Goal: Task Accomplishment & Management: Manage account settings

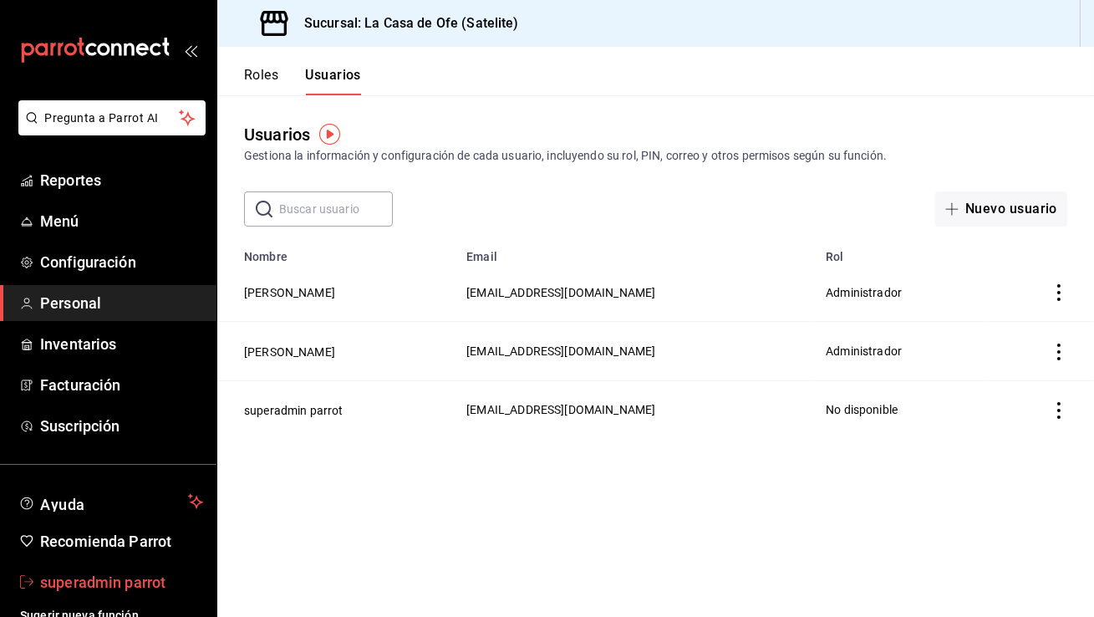
click at [140, 592] on span "superadmin parrot" at bounding box center [121, 582] width 163 height 23
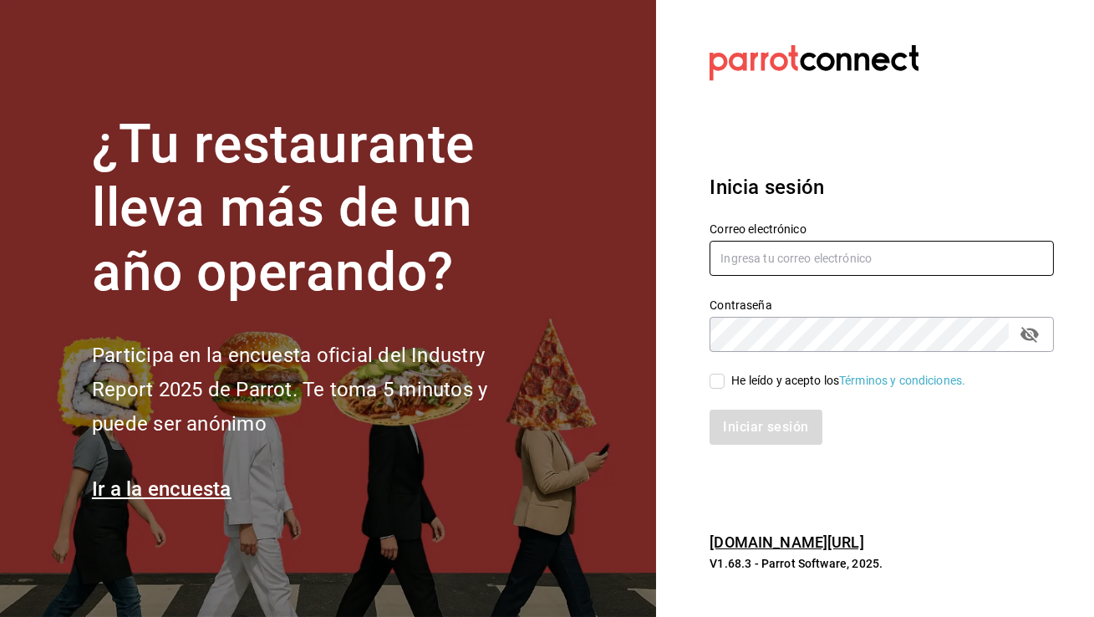
click at [771, 262] on input "text" at bounding box center [882, 258] width 344 height 35
type input "[EMAIL_ADDRESS][DOMAIN_NAME]"
click at [721, 380] on input "He leído y acepto los Términos y condiciones." at bounding box center [717, 381] width 15 height 15
checkbox input "true"
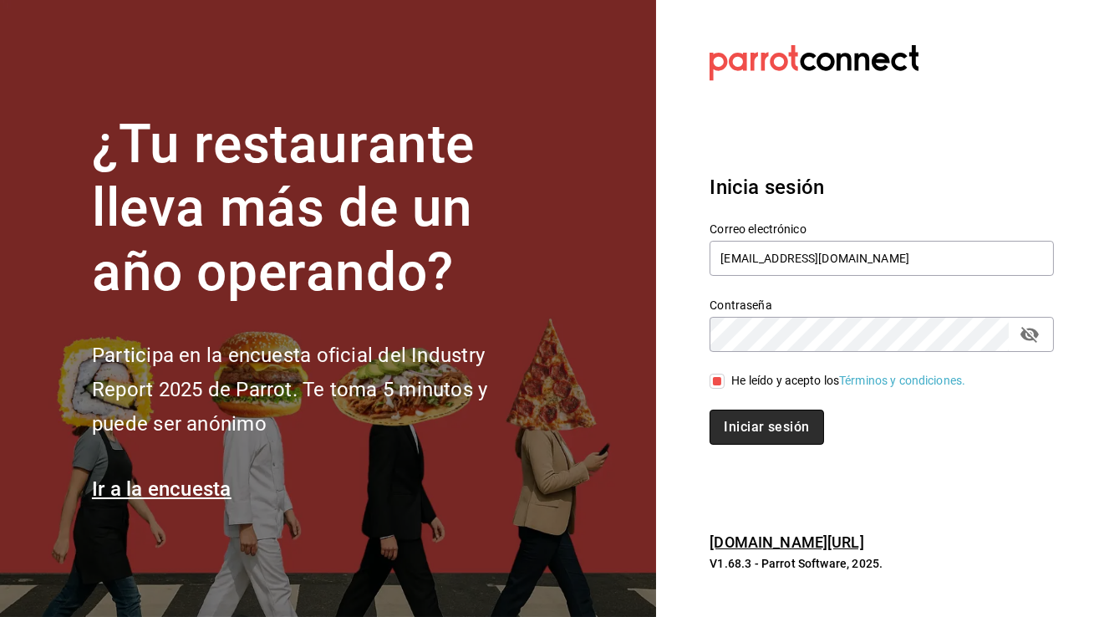
click at [742, 428] on button "Iniciar sesión" at bounding box center [767, 427] width 114 height 35
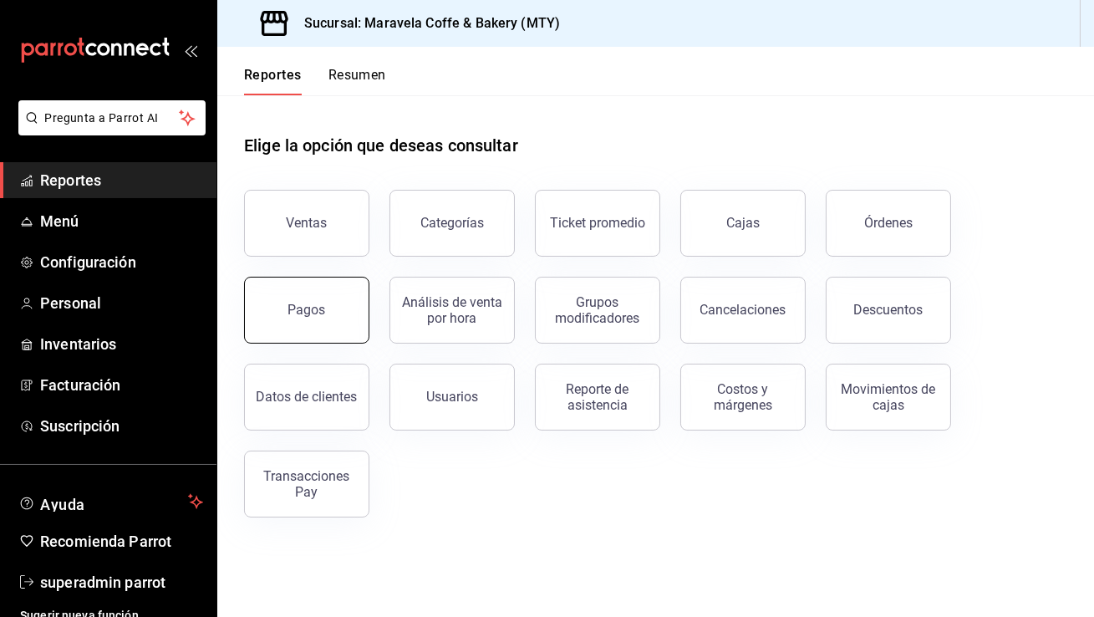
click at [282, 309] on button "Pagos" at bounding box center [306, 310] width 125 height 67
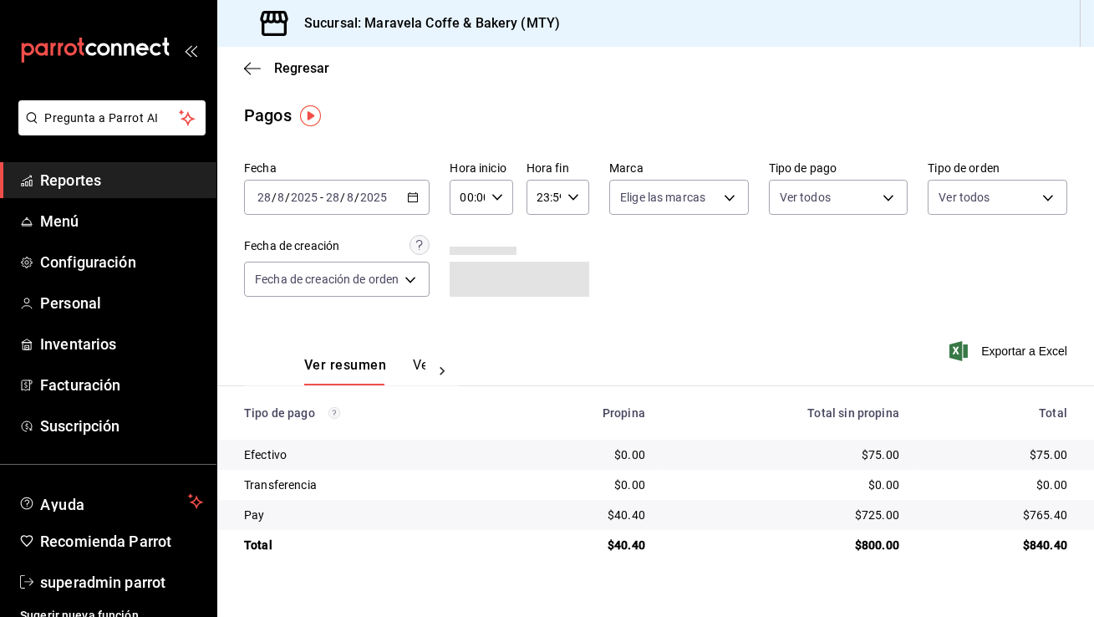
click at [397, 200] on div "[DATE] [DATE] - [DATE] [DATE]" at bounding box center [337, 197] width 186 height 35
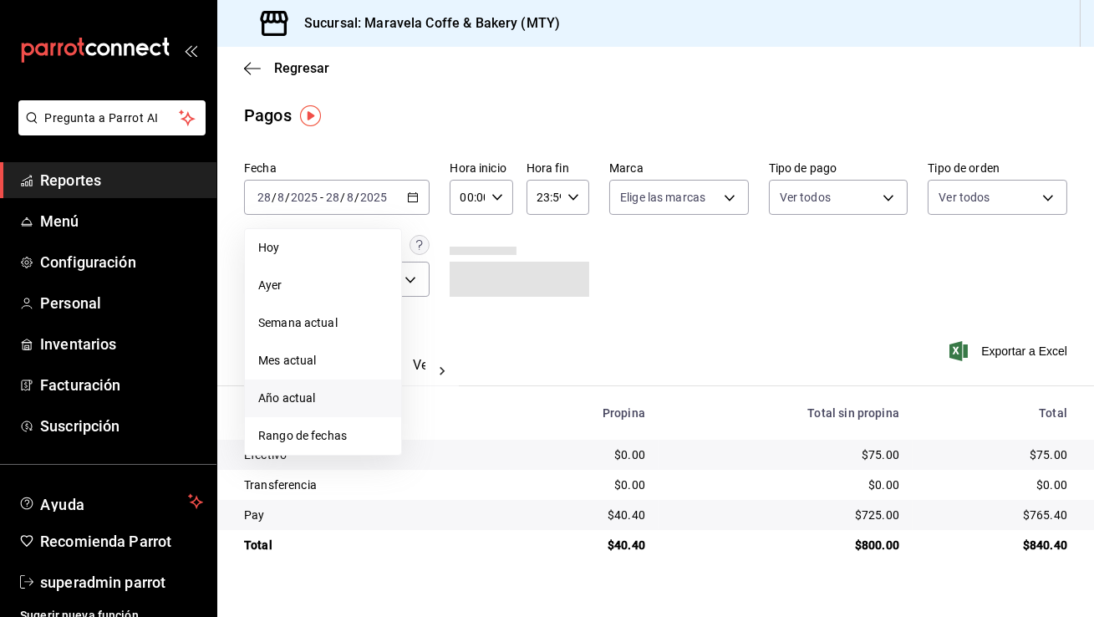
click at [312, 390] on span "Año actual" at bounding box center [323, 399] width 130 height 18
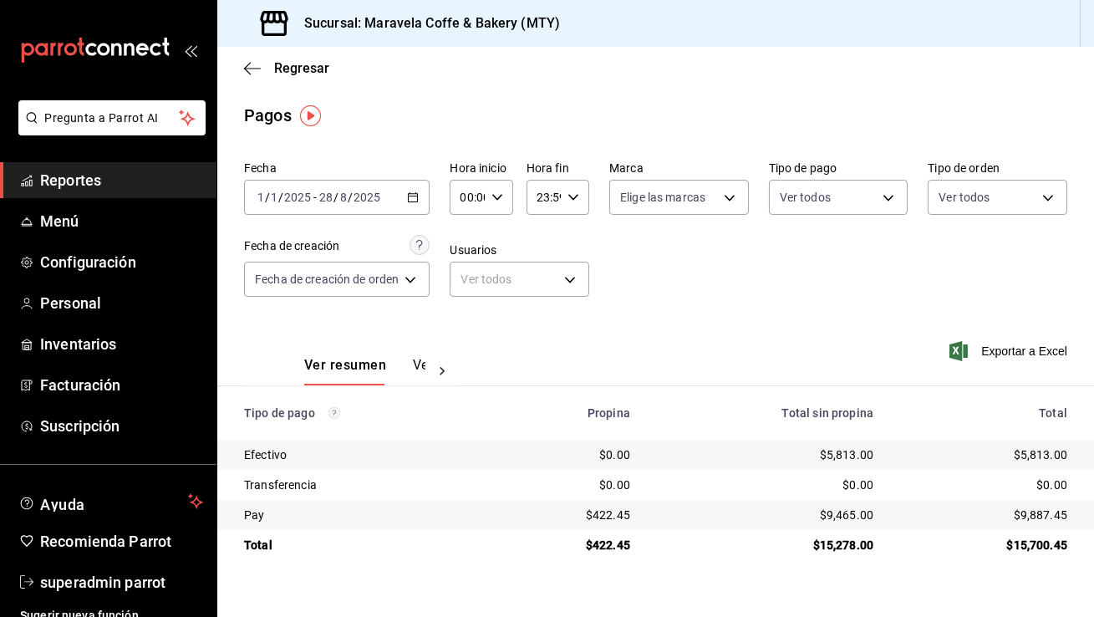
click at [420, 363] on button "Ver pagos" at bounding box center [444, 371] width 63 height 28
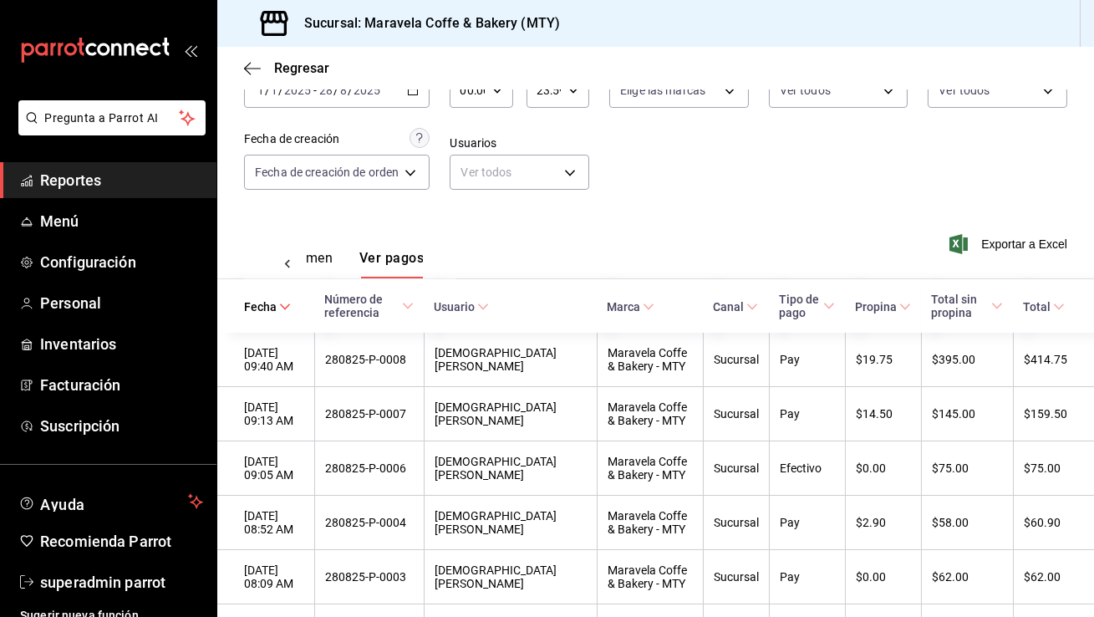
scroll to position [110, 0]
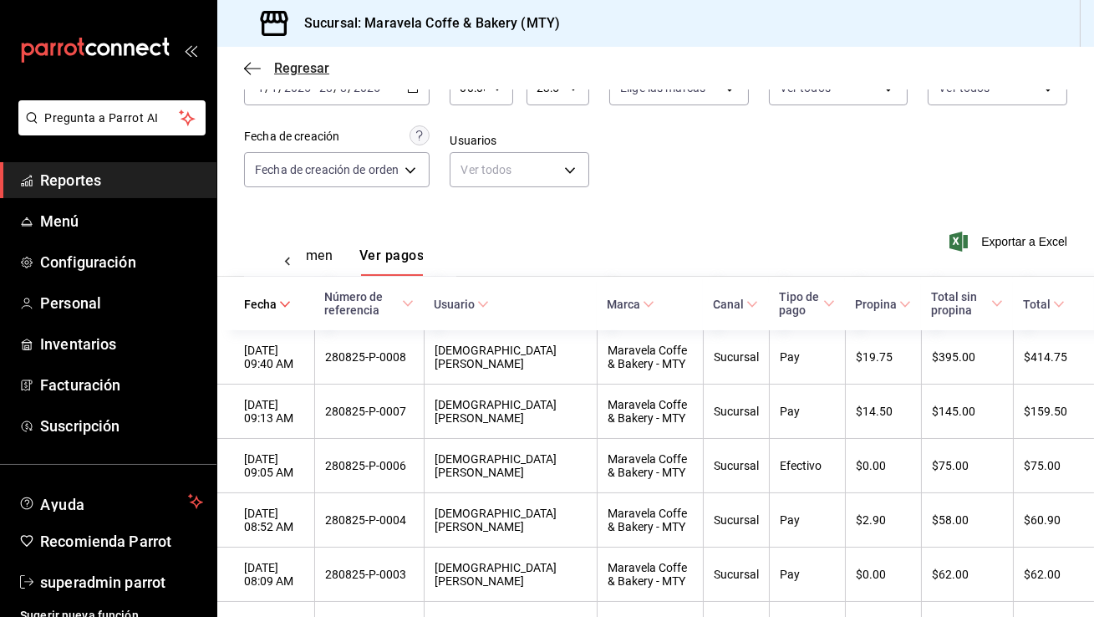
click at [261, 69] on span "Regresar" at bounding box center [286, 68] width 85 height 16
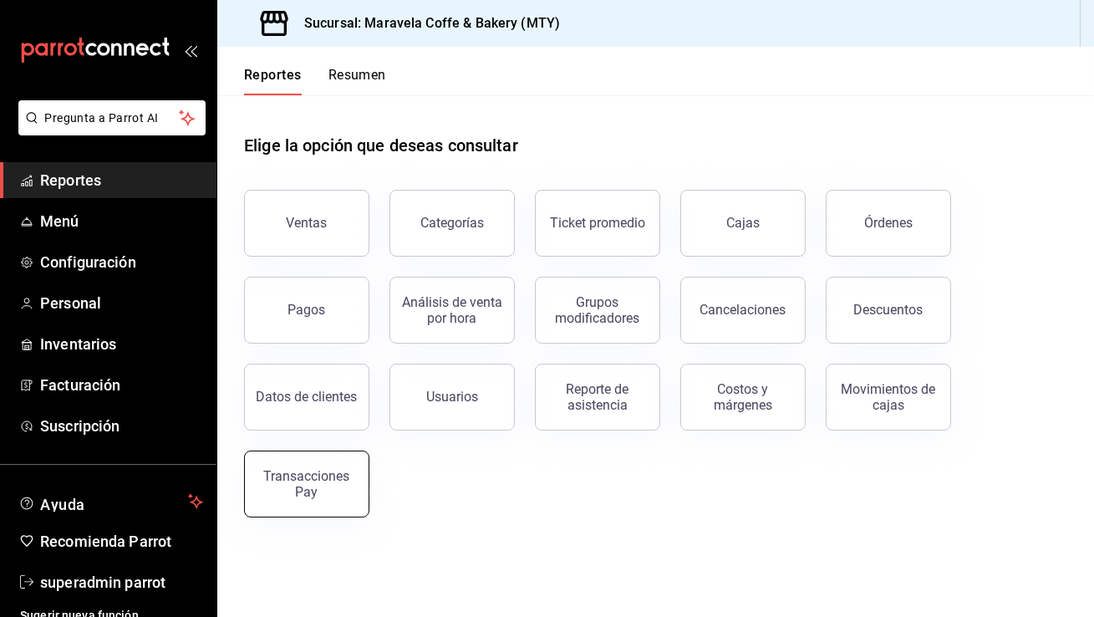
click at [333, 496] on div "Transacciones Pay" at bounding box center [307, 484] width 104 height 32
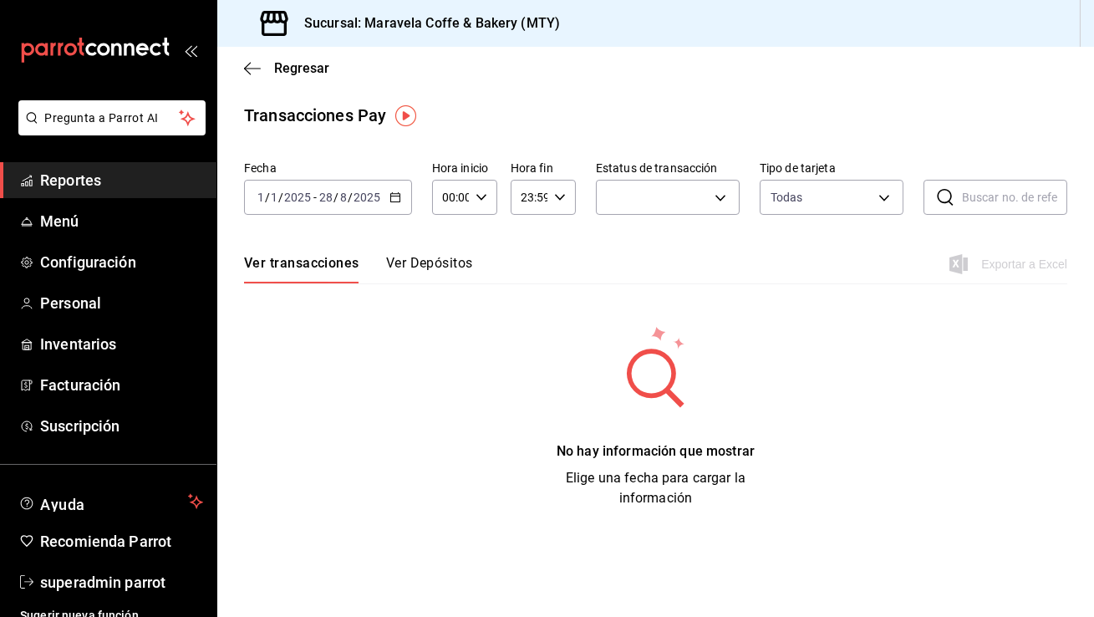
click at [429, 259] on button "Ver Depósitos" at bounding box center [429, 269] width 87 height 28
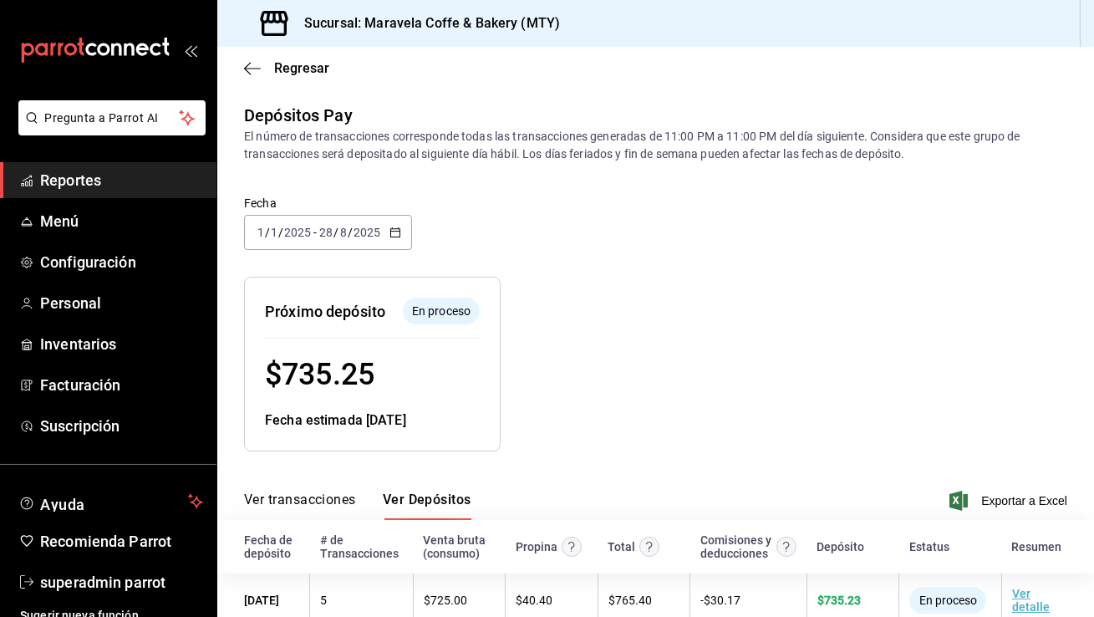
scroll to position [150, 0]
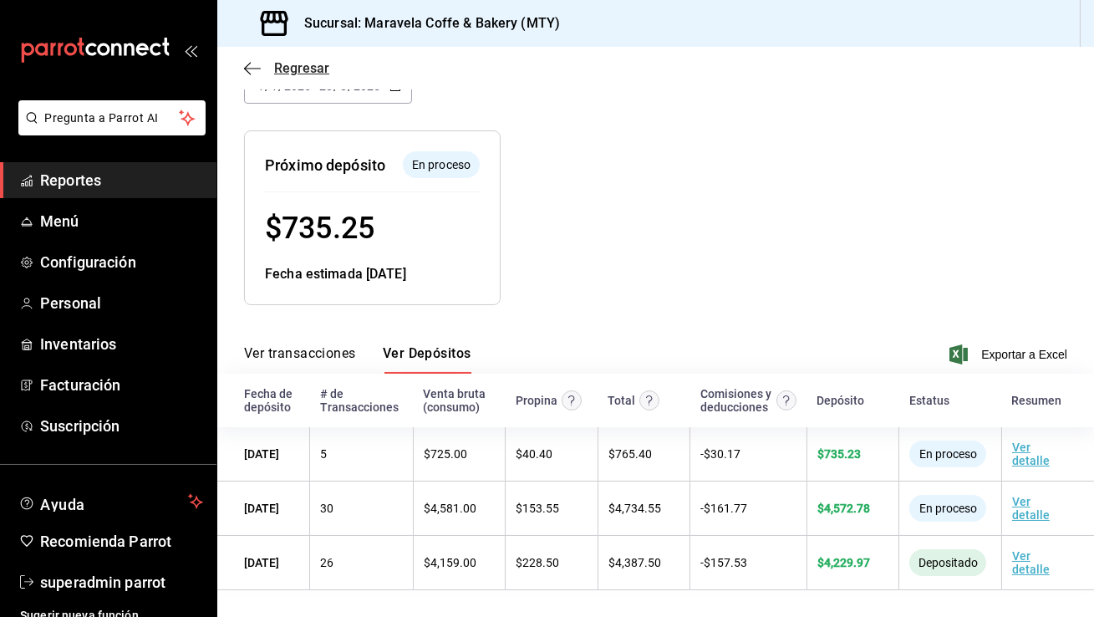
click at [256, 63] on icon "button" at bounding box center [252, 68] width 17 height 15
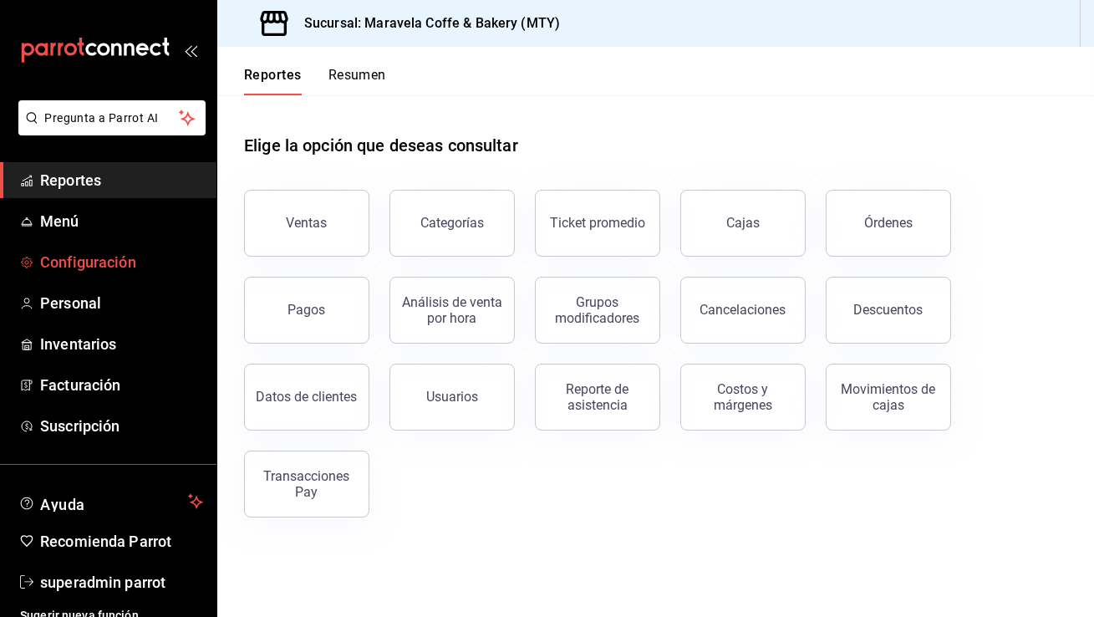
click at [111, 267] on span "Configuración" at bounding box center [121, 262] width 163 height 23
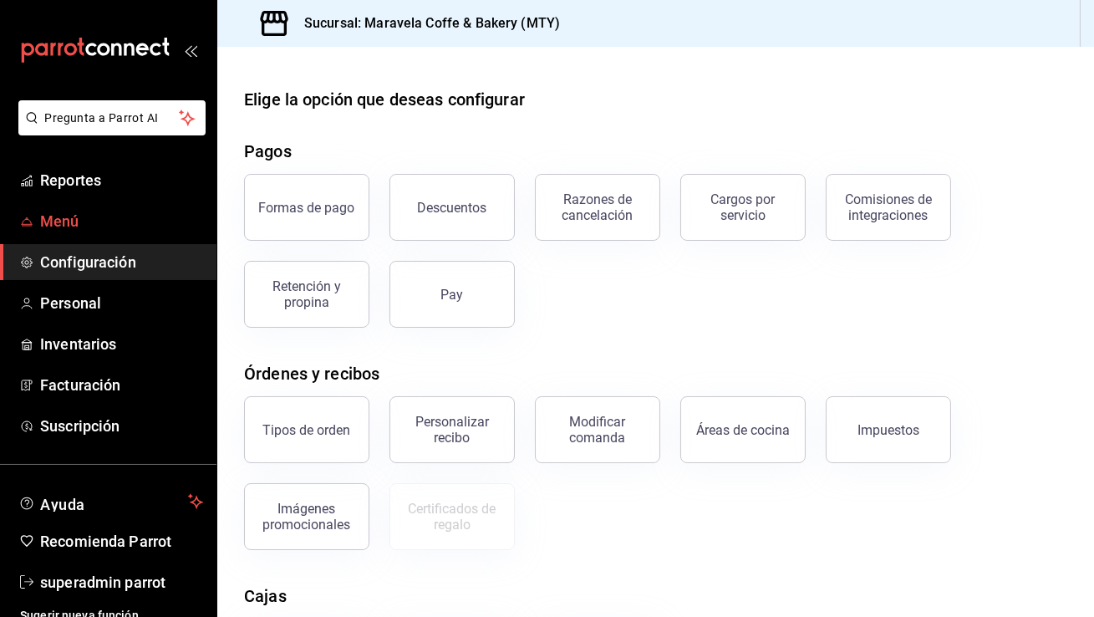
click at [77, 229] on span "Menú" at bounding box center [121, 221] width 163 height 23
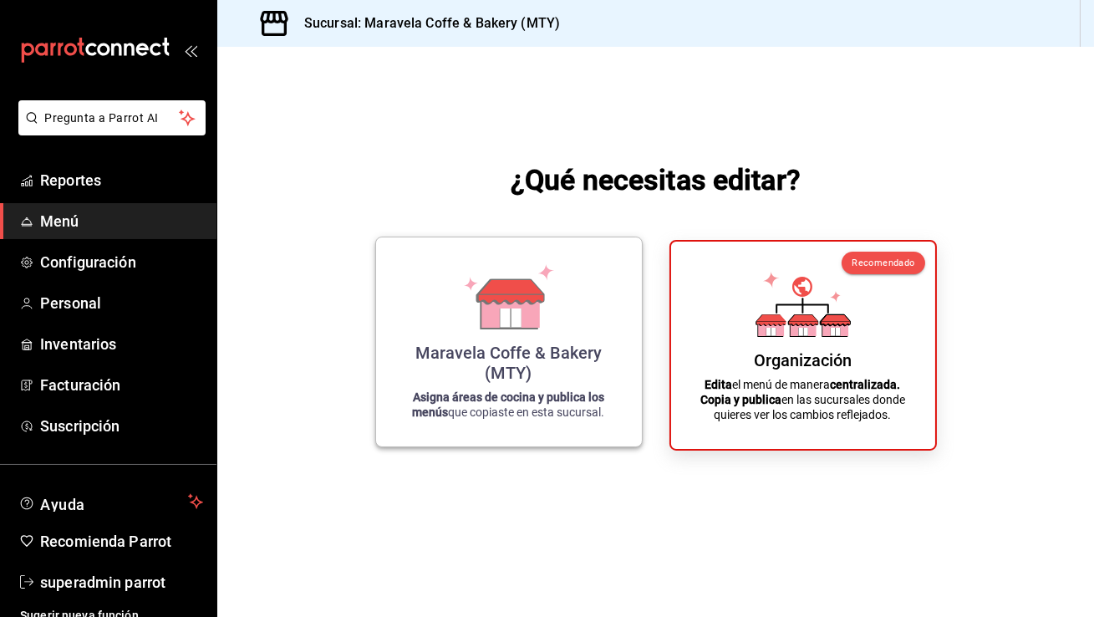
click at [498, 295] on icon at bounding box center [511, 291] width 66 height 24
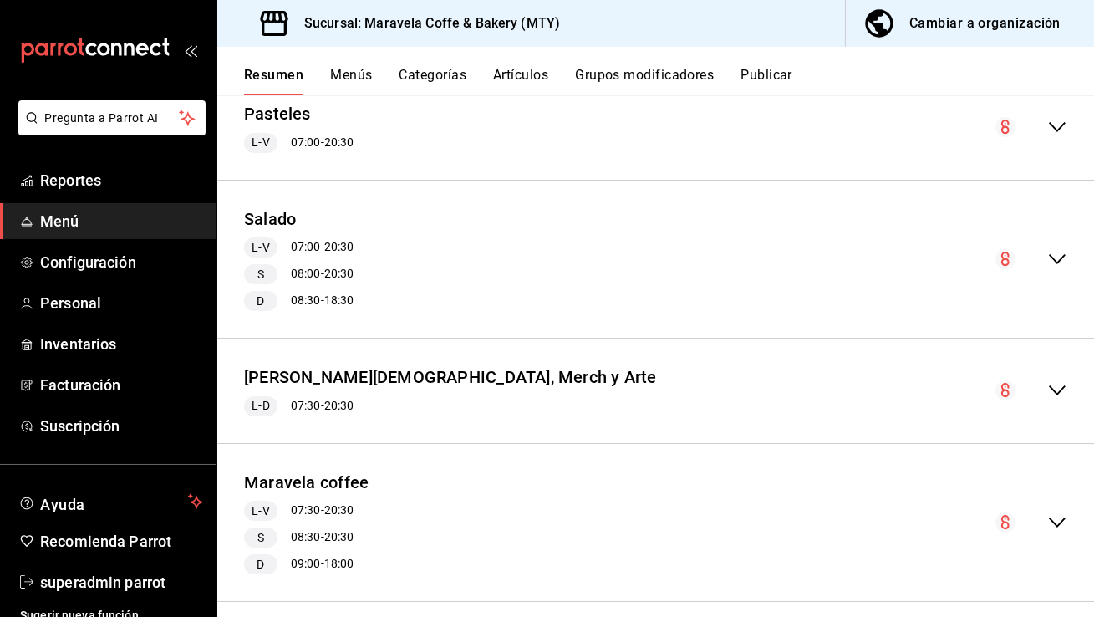
scroll to position [1785, 0]
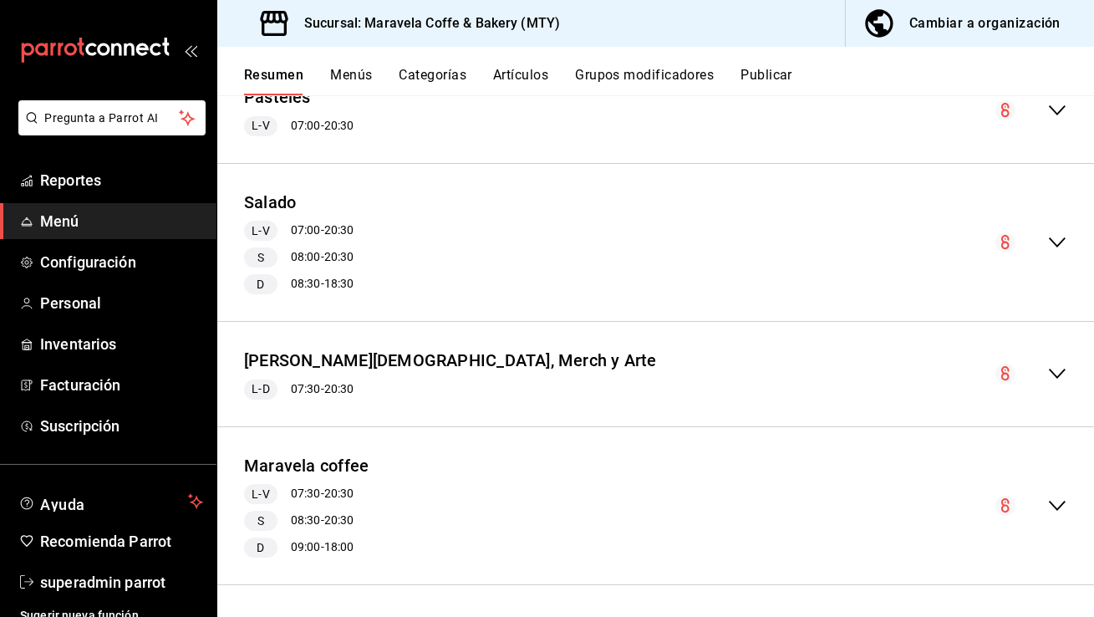
click at [337, 83] on button "Menús" at bounding box center [351, 81] width 42 height 28
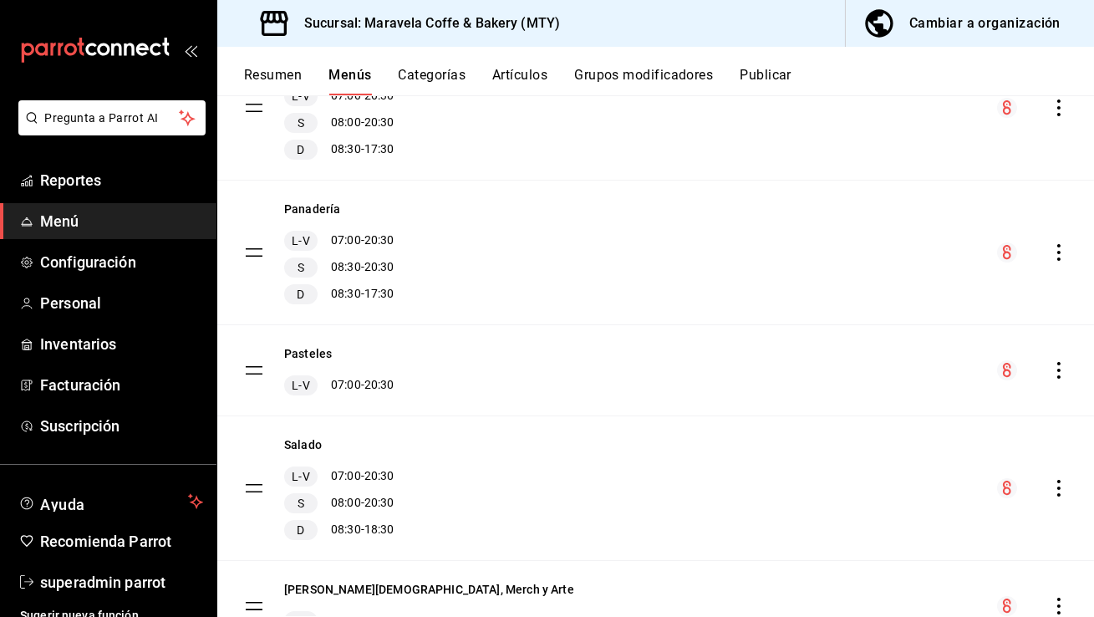
scroll to position [431, 0]
